Goal: Task Accomplishment & Management: Use online tool/utility

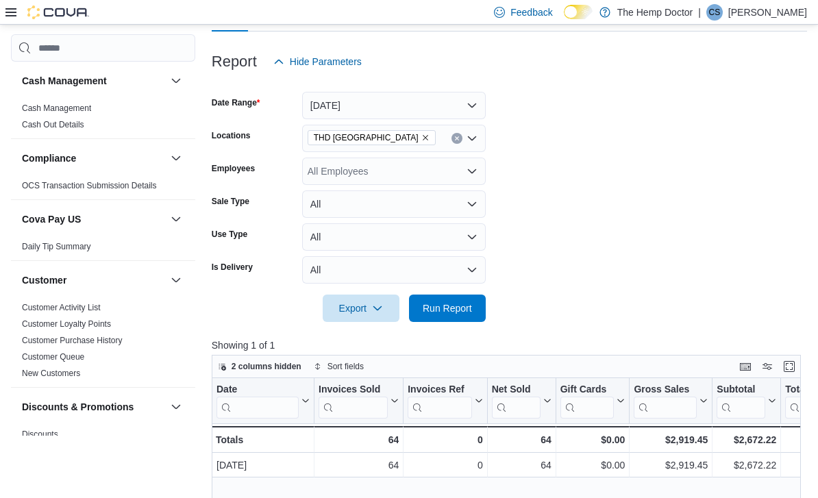
scroll to position [143, 0]
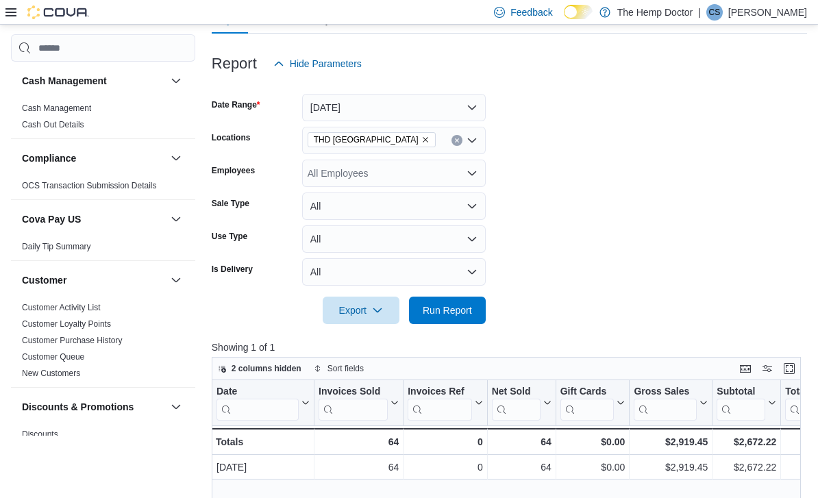
click at [476, 139] on icon "Open list of options" at bounding box center [472, 140] width 11 height 11
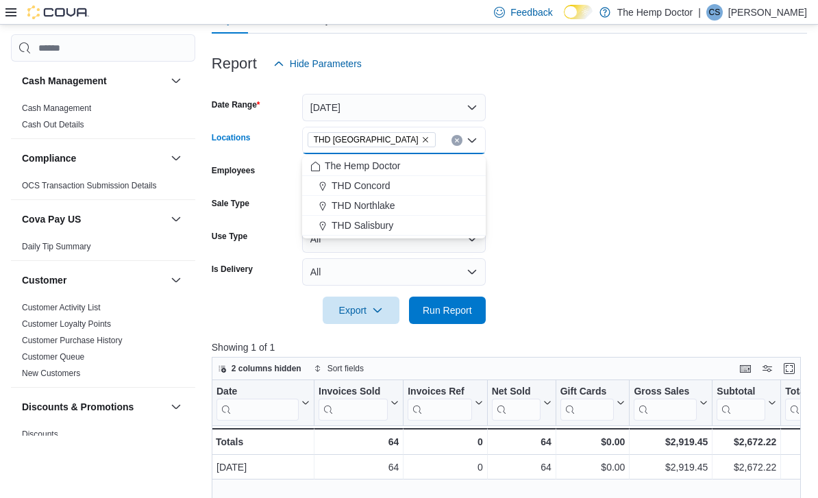
click at [415, 186] on div "THD Concord" at bounding box center [393, 186] width 167 height 14
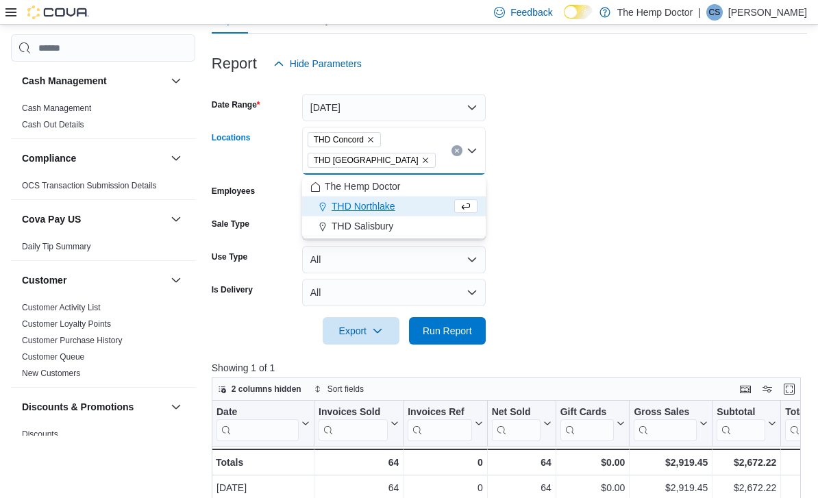
click at [375, 138] on icon "Remove THD Concord from selection in this group" at bounding box center [371, 140] width 8 height 8
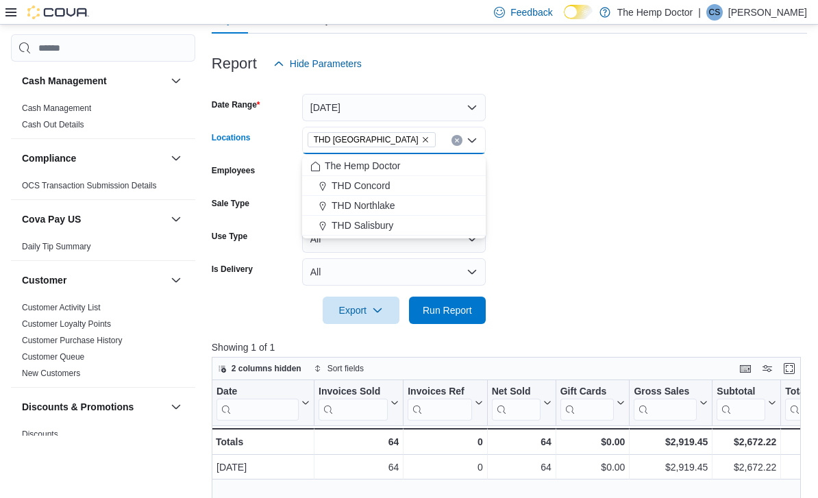
click at [472, 146] on icon "Close list of options" at bounding box center [472, 140] width 11 height 11
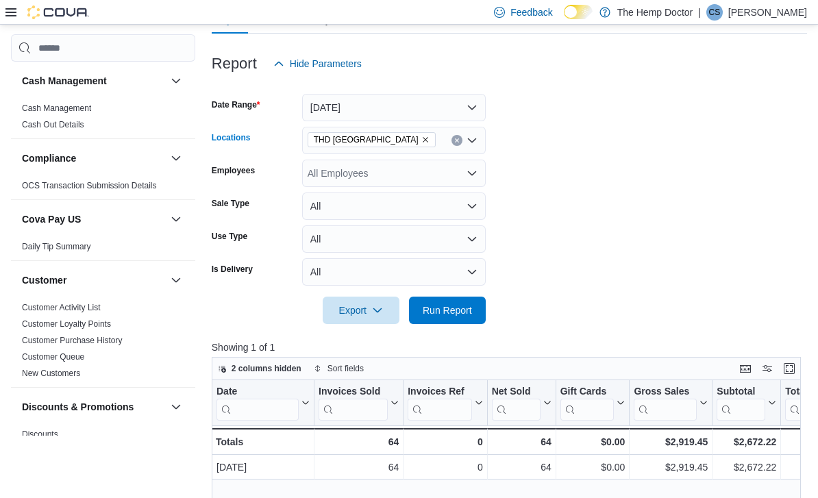
click at [478, 143] on div "THD [GEOGRAPHIC_DATA]" at bounding box center [394, 140] width 184 height 27
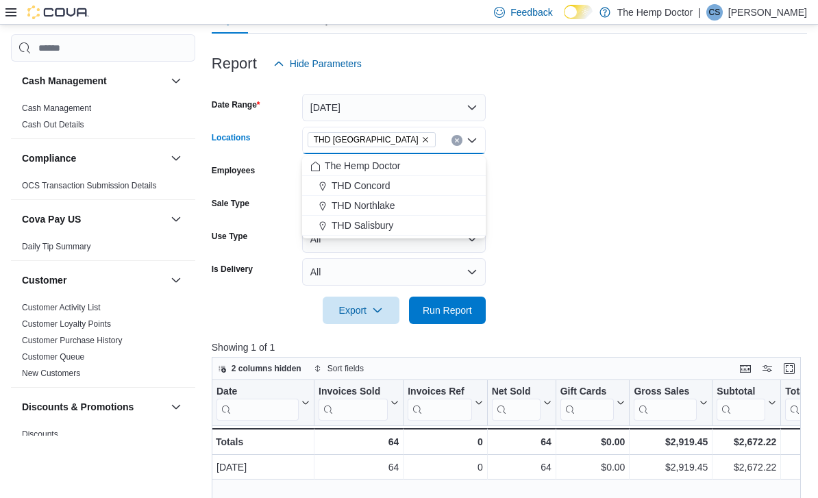
click at [391, 184] on div "THD Concord" at bounding box center [393, 186] width 167 height 14
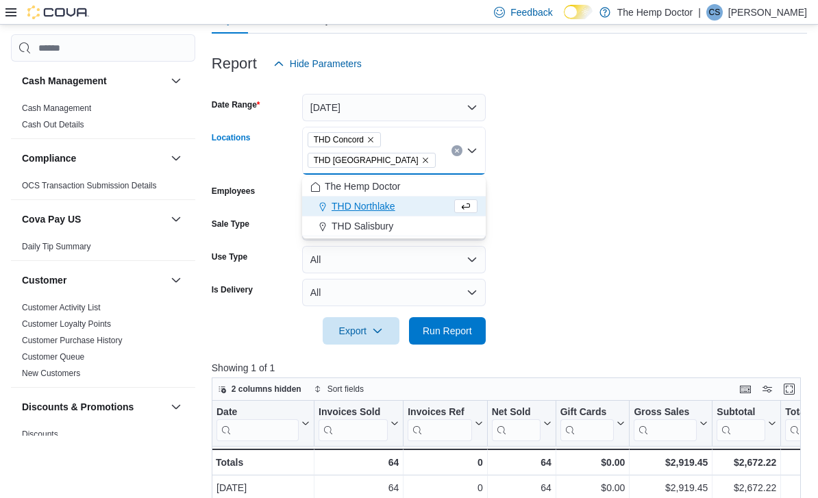
click at [422, 162] on icon "Remove THD Mooresville from selection in this group" at bounding box center [426, 160] width 8 height 8
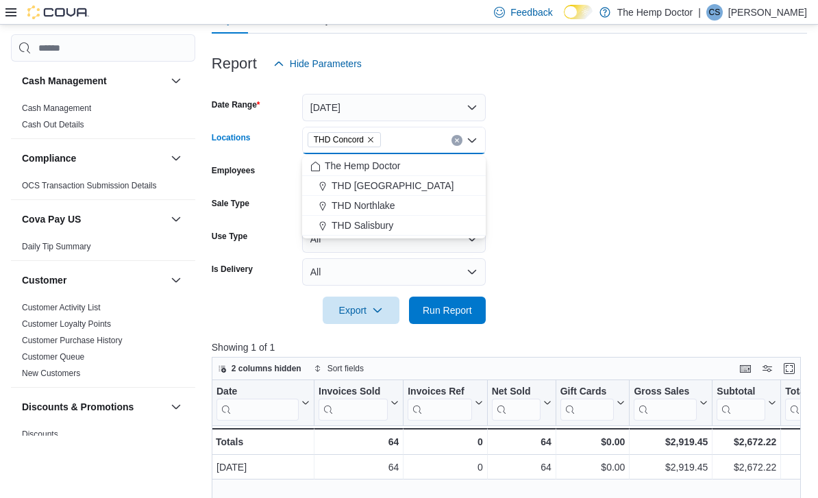
click at [565, 160] on form "Date Range [DATE] Locations THD [GEOGRAPHIC_DATA] Combo box. Selected. THD [GEO…" at bounding box center [510, 200] width 596 height 247
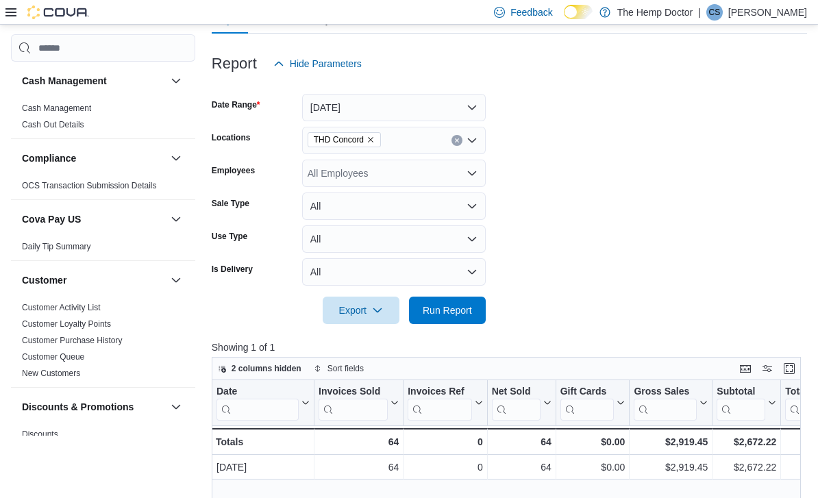
click at [461, 310] on span "Run Report" at bounding box center [447, 311] width 49 height 14
click at [473, 143] on icon "Open list of options" at bounding box center [472, 140] width 8 height 4
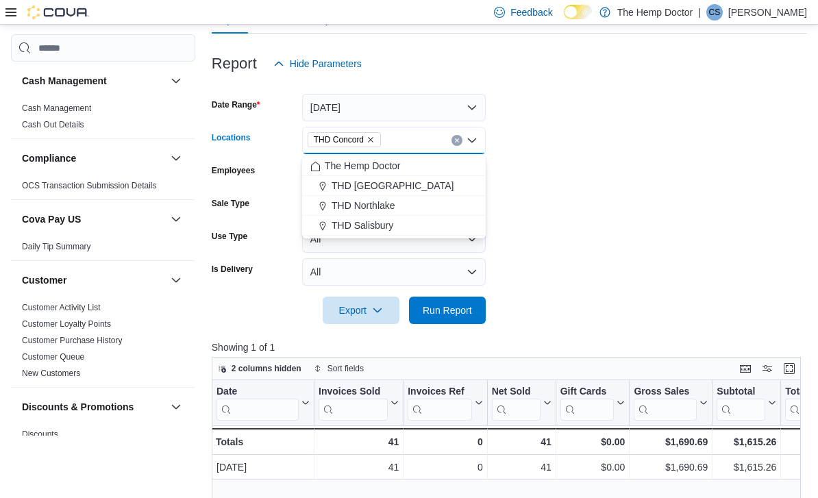
click at [407, 204] on div "THD Northlake" at bounding box center [393, 206] width 167 height 14
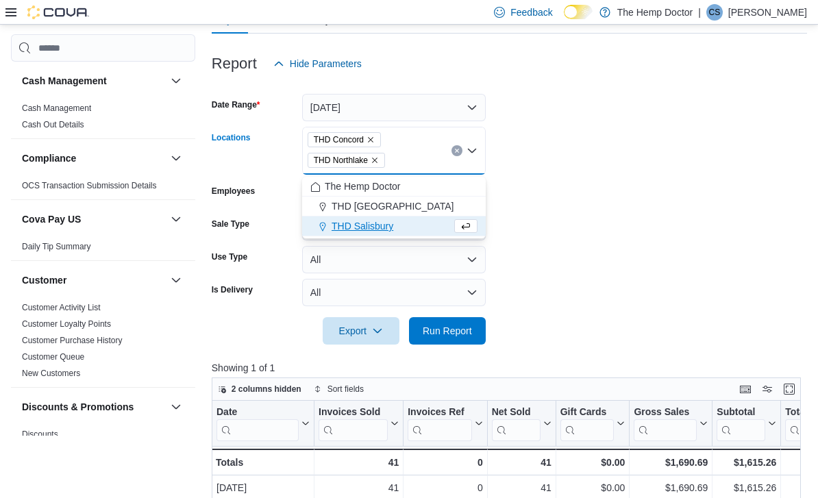
click at [372, 141] on icon "Remove THD Concord from selection in this group" at bounding box center [371, 140] width 8 height 8
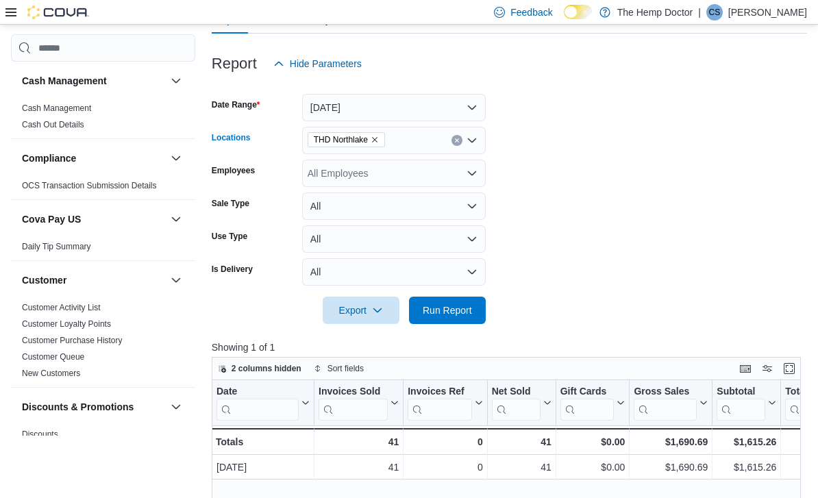
click at [552, 141] on form "Date Range [DATE] Locations [GEOGRAPHIC_DATA] [GEOGRAPHIC_DATA] Combo box. Sele…" at bounding box center [510, 200] width 596 height 247
click at [456, 313] on span "Run Report" at bounding box center [447, 311] width 49 height 14
click at [469, 141] on icon "Open list of options" at bounding box center [472, 140] width 8 height 4
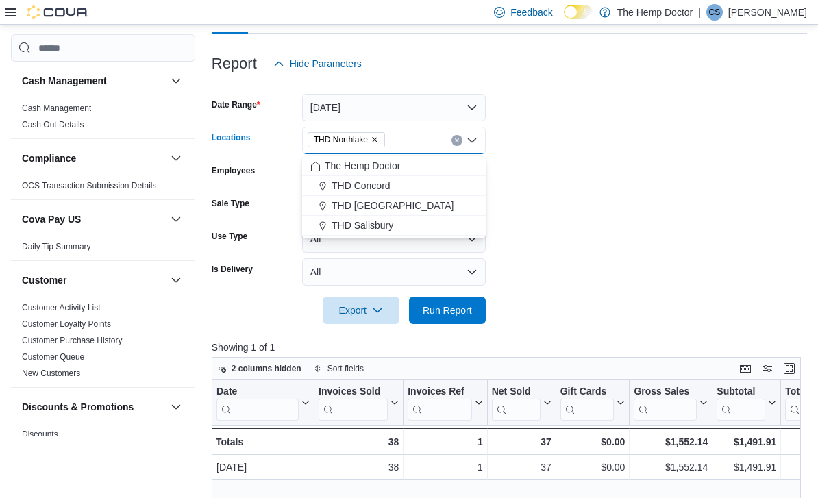
click at [396, 224] on div "THD Salisbury" at bounding box center [393, 226] width 167 height 14
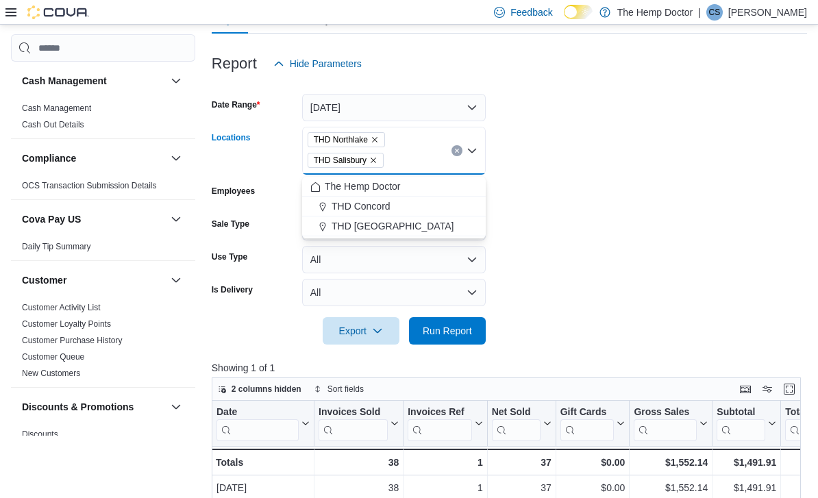
click at [379, 140] on icon "Remove THD Northlake from selection in this group" at bounding box center [375, 140] width 8 height 8
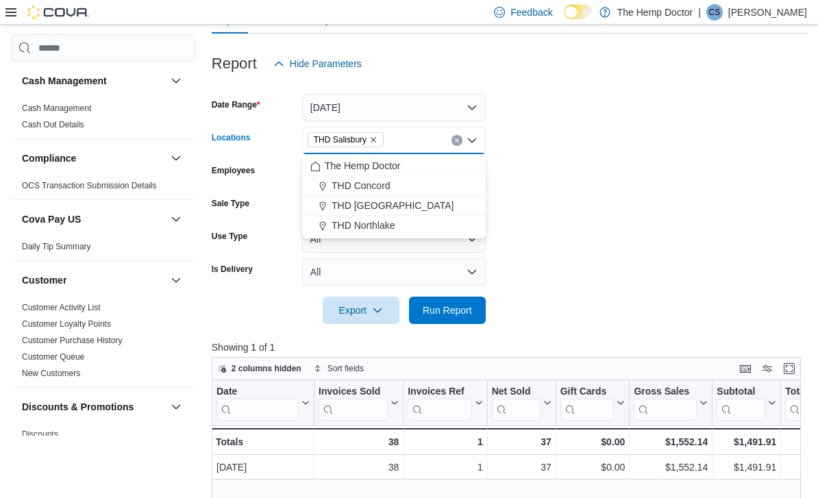
click at [572, 148] on form "Date Range [DATE] Locations [GEOGRAPHIC_DATA] [GEOGRAPHIC_DATA] Combo box. Sele…" at bounding box center [510, 200] width 596 height 247
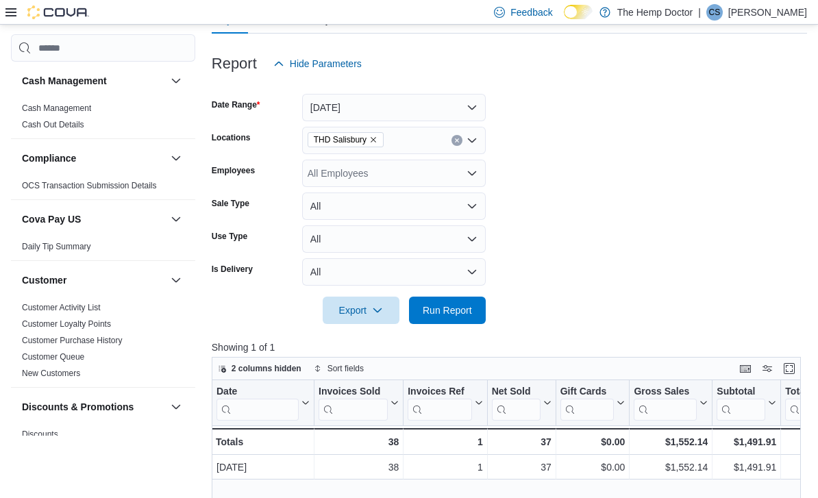
click at [454, 295] on div at bounding box center [510, 291] width 596 height 11
click at [457, 308] on span "Run Report" at bounding box center [447, 311] width 49 height 14
click at [474, 141] on icon "Open list of options" at bounding box center [472, 140] width 11 height 11
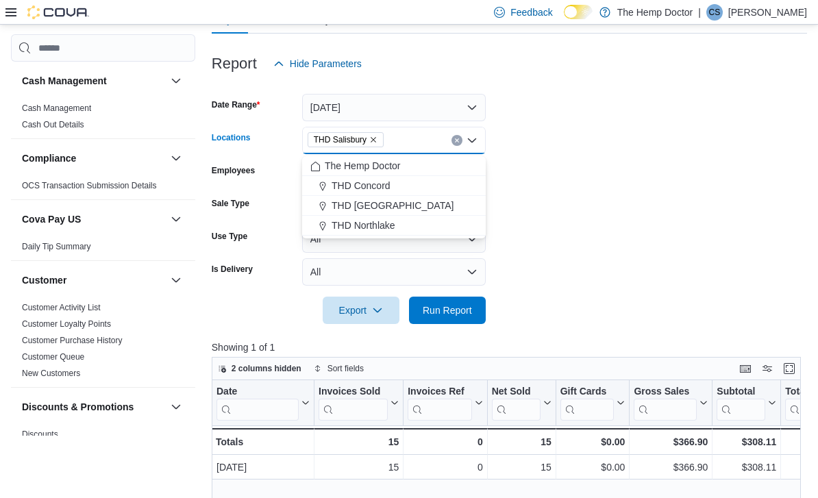
click at [411, 164] on div "The Hemp Doctor" at bounding box center [393, 166] width 167 height 14
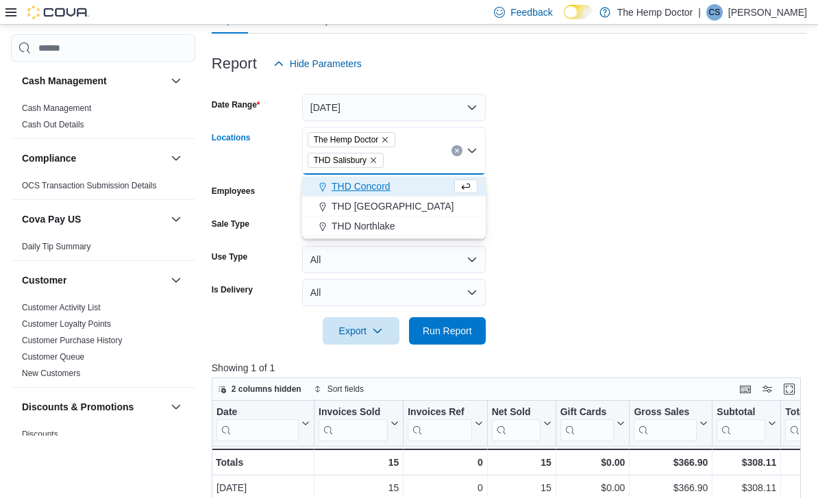
click at [554, 175] on form "Date Range [DATE] Locations The Hemp Doctor THD [GEOGRAPHIC_DATA] Combo box. Se…" at bounding box center [510, 210] width 596 height 267
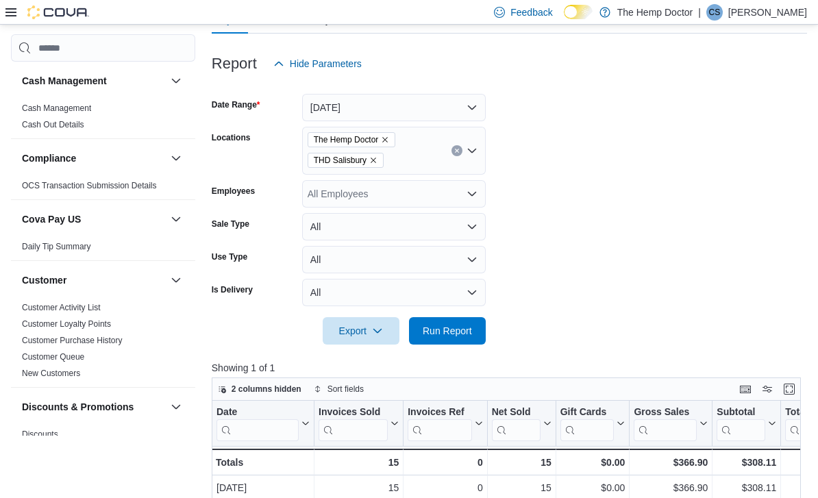
click at [454, 326] on span "Run Report" at bounding box center [447, 331] width 49 height 14
click at [378, 164] on icon "Remove THD Salisbury from selection in this group" at bounding box center [373, 160] width 8 height 8
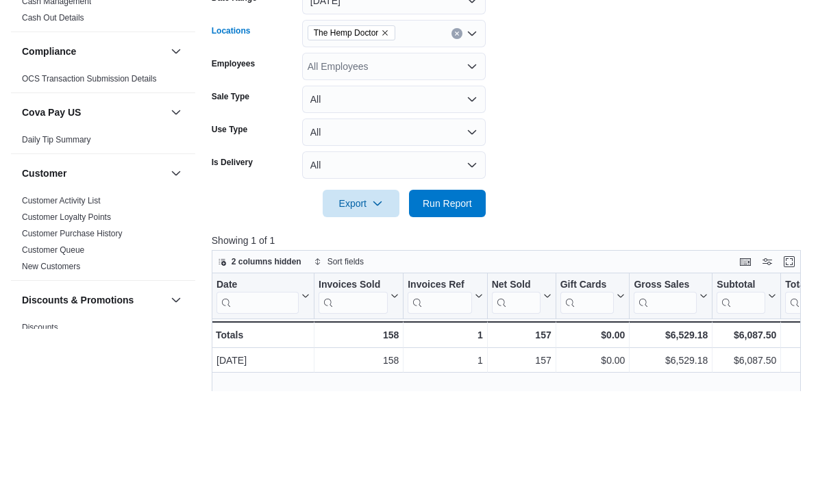
click at [462, 304] on span "Run Report" at bounding box center [447, 311] width 49 height 14
